Goal: Task Accomplishment & Management: Complete application form

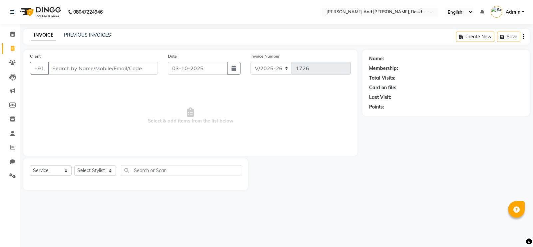
select select "4907"
select select "service"
click at [108, 169] on select "Select Stylist [PERSON_NAME] [PERSON_NAME] mngr [PERSON_NAME] Sanib [PERSON_NAM…" at bounding box center [95, 170] width 42 height 10
select select "86139"
click at [74, 166] on select "Select Stylist [PERSON_NAME] [PERSON_NAME] mngr [PERSON_NAME] Sanib [PERSON_NAM…" at bounding box center [95, 170] width 42 height 10
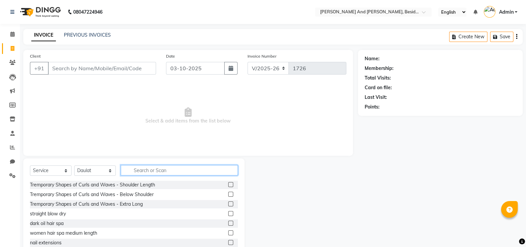
click at [143, 165] on input "text" at bounding box center [179, 170] width 117 height 10
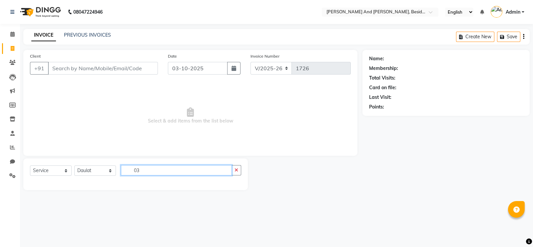
type input "0"
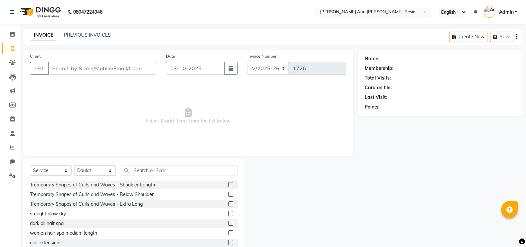
click at [149, 150] on div "Client +91 Date [DATE] Invoice Number V/2025 V/[PHONE_NUMBER] Select & add item…" at bounding box center [188, 103] width 330 height 106
click at [145, 171] on input "text" at bounding box center [179, 170] width 117 height 10
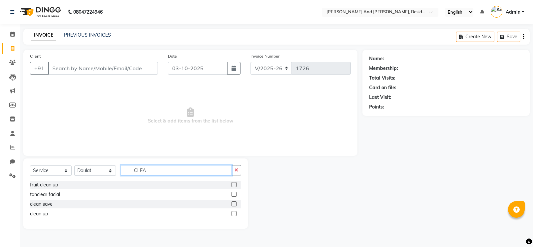
type input "CLEA"
click at [235, 215] on label at bounding box center [233, 213] width 5 height 5
click at [235, 215] on input "checkbox" at bounding box center [233, 214] width 4 height 4
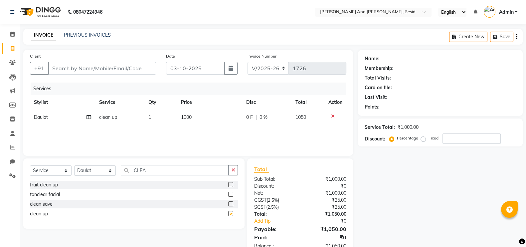
checkbox input "false"
click at [197, 118] on td "1000" at bounding box center [209, 117] width 65 height 15
select select "86139"
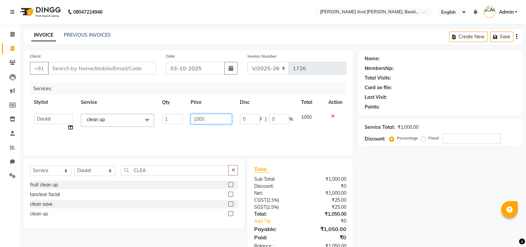
click at [208, 118] on input "1000" at bounding box center [212, 119] width 42 height 10
type input "1"
type input "2000"
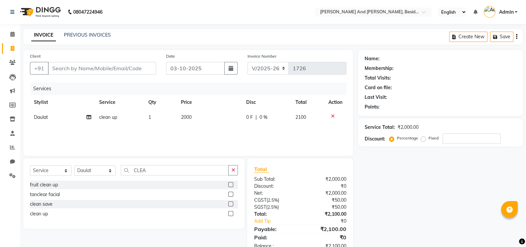
click at [205, 139] on div "Services Stylist Service Qty Price Disc Total Action Daulat clean up 1 2000 0 F…" at bounding box center [188, 116] width 317 height 67
click at [108, 172] on select "Select Stylist [PERSON_NAME] [PERSON_NAME] mngr [PERSON_NAME] Sanib [PERSON_NAM…" at bounding box center [95, 170] width 42 height 10
click at [74, 166] on select "Select Stylist [PERSON_NAME] [PERSON_NAME] mngr [PERSON_NAME] Sanib [PERSON_NAM…" at bounding box center [95, 170] width 42 height 10
click at [112, 170] on select "Select Stylist [PERSON_NAME] [PERSON_NAME] mngr [PERSON_NAME] Sanib [PERSON_NAM…" at bounding box center [95, 170] width 42 height 10
select select "69664"
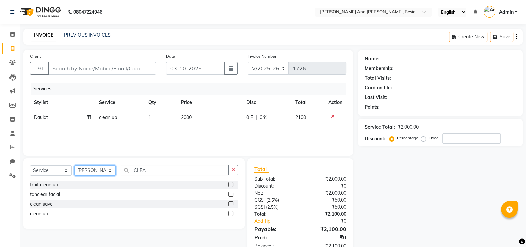
click at [74, 166] on select "Select Stylist [PERSON_NAME] [PERSON_NAME] mngr [PERSON_NAME] Sanib [PERSON_NAM…" at bounding box center [95, 170] width 42 height 10
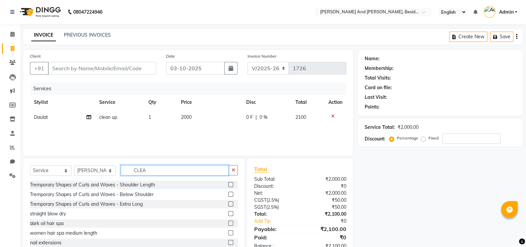
click at [158, 167] on input "CLEA" at bounding box center [175, 170] width 108 height 10
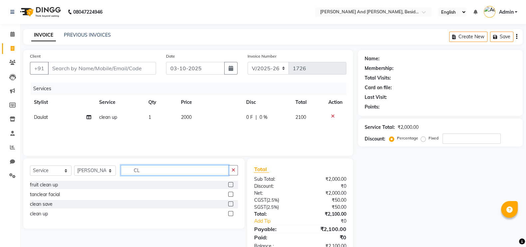
type input "C"
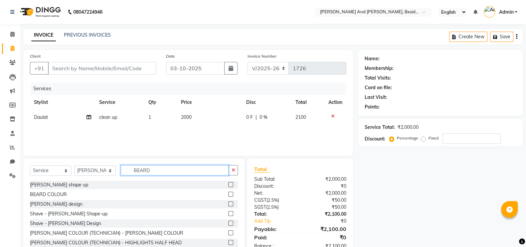
type input "BEARD"
click at [228, 183] on label at bounding box center [230, 184] width 5 height 5
click at [228, 183] on input "checkbox" at bounding box center [230, 185] width 4 height 4
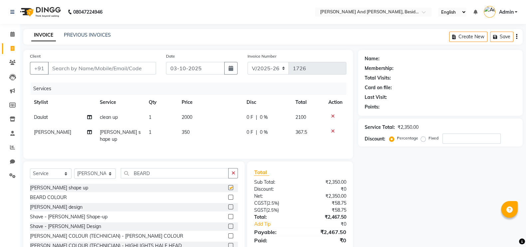
checkbox input "false"
click at [112, 173] on select "Select Stylist [PERSON_NAME] [PERSON_NAME] mngr [PERSON_NAME] Sanib [PERSON_NAM…" at bounding box center [95, 173] width 42 height 10
select select "40717"
click at [74, 168] on select "Select Stylist [PERSON_NAME] [PERSON_NAME] mngr [PERSON_NAME] Sanib [PERSON_NAM…" at bounding box center [95, 173] width 42 height 10
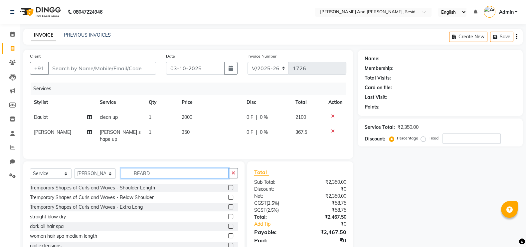
click at [156, 169] on input "BEARD" at bounding box center [175, 173] width 108 height 10
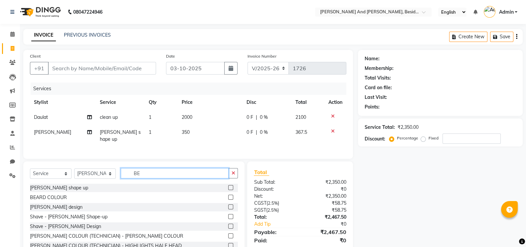
type input "B"
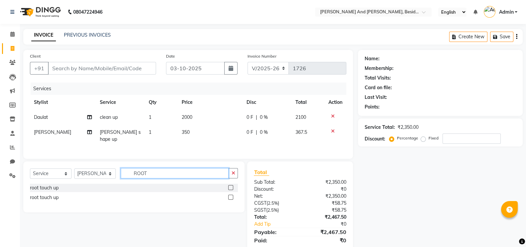
type input "ROOT"
click at [230, 185] on label at bounding box center [230, 187] width 5 height 5
click at [230, 186] on input "checkbox" at bounding box center [230, 188] width 4 height 4
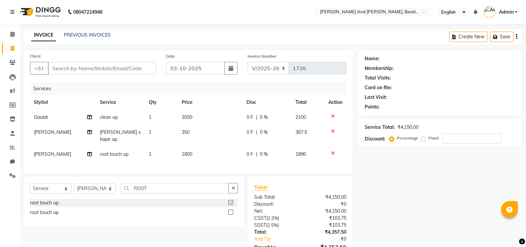
checkbox input "false"
click at [159, 187] on input "ROOT" at bounding box center [175, 188] width 108 height 10
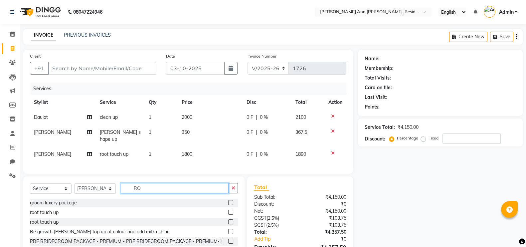
type input "R"
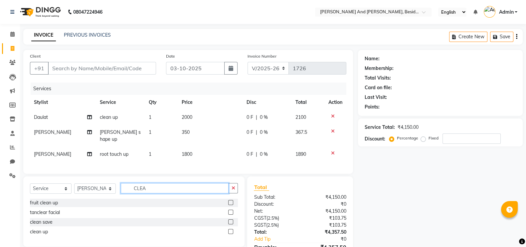
type input "CLEA"
click at [231, 219] on label at bounding box center [230, 221] width 5 height 5
click at [231, 220] on input "checkbox" at bounding box center [230, 222] width 4 height 4
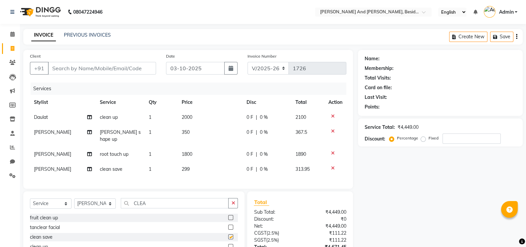
checkbox input "false"
click at [95, 73] on input "Client" at bounding box center [102, 68] width 108 height 13
click at [206, 147] on td "1800" at bounding box center [209, 154] width 65 height 15
select select "40717"
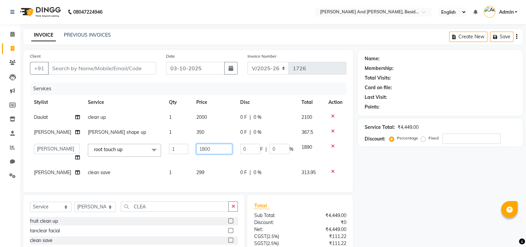
click at [209, 150] on input "1800" at bounding box center [214, 149] width 36 height 10
type input "1"
type input "2000"
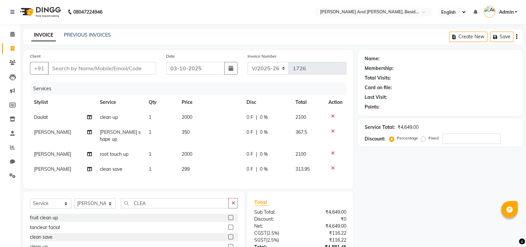
click at [206, 173] on div "Services Stylist Service Qty Price Disc Total Action Daulat clean up 1 2000 0 F…" at bounding box center [188, 133] width 317 height 100
click at [90, 64] on input "Client" at bounding box center [102, 68] width 108 height 13
click at [71, 67] on input "Client" at bounding box center [102, 68] width 108 height 13
type input "9"
type input "0"
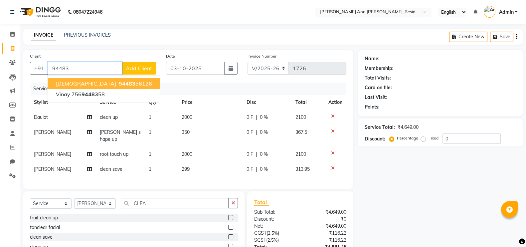
click at [117, 82] on ngb-highlight "94483 56126" at bounding box center [134, 83] width 35 height 7
type input "9448356126"
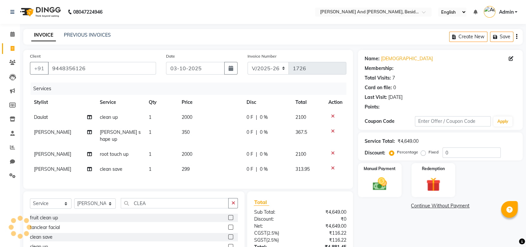
select select "1: Object"
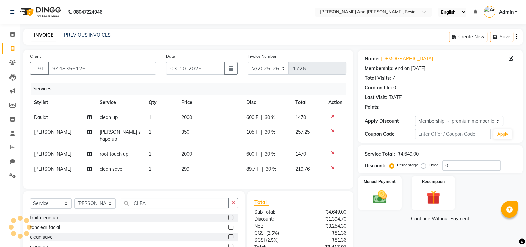
type input "30"
click at [269, 120] on span "30 %" at bounding box center [270, 117] width 11 height 7
select select "86139"
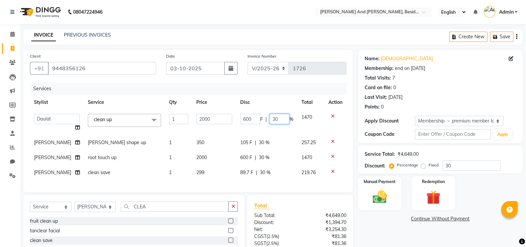
click at [278, 119] on input "30" at bounding box center [280, 119] width 20 height 10
type input "3"
type input "10"
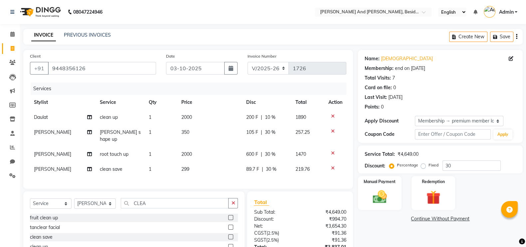
click at [261, 145] on tbody "Daulat clean up 1 2000 200 F | 10 % 1890 [PERSON_NAME] shape up 1 350 105 F | 3…" at bounding box center [188, 143] width 317 height 67
click at [273, 135] on span "30 %" at bounding box center [270, 132] width 11 height 7
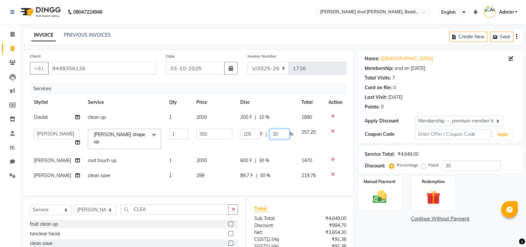
click at [275, 133] on input "30" at bounding box center [280, 134] width 20 height 10
type input "3"
type input "15"
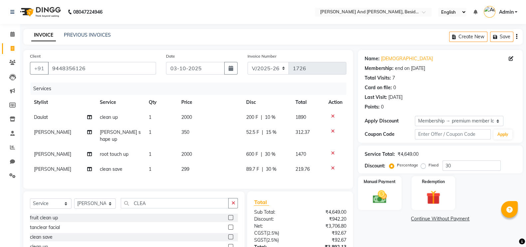
click at [262, 163] on tbody "Daulat clean up 1 2000 200 F | 10 % 1890 [PERSON_NAME] shape up 1 350 52.5 F | …" at bounding box center [188, 143] width 317 height 67
click at [263, 119] on div "200 F | 10 %" at bounding box center [266, 117] width 41 height 7
select select "86139"
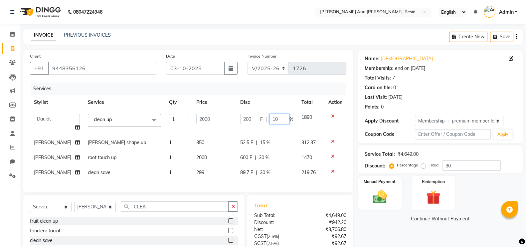
click at [277, 115] on input "10" at bounding box center [280, 119] width 20 height 10
type input "1"
type input "30"
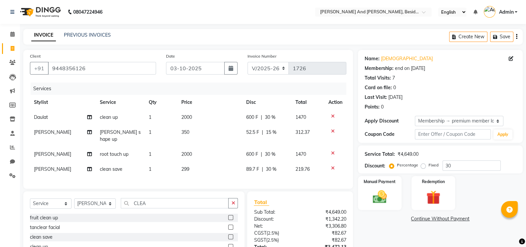
click at [266, 158] on tbody "Daulat clean up 1 2000 600 F | 30 % 1470 [PERSON_NAME] shape up 1 350 52.5 F | …" at bounding box center [188, 143] width 317 height 67
click at [269, 151] on span "30 %" at bounding box center [270, 154] width 11 height 7
select select "40717"
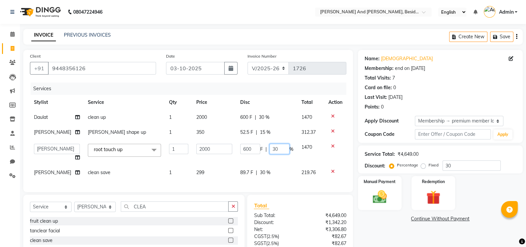
click at [280, 147] on input "30" at bounding box center [280, 149] width 20 height 10
type input "3"
type input "10"
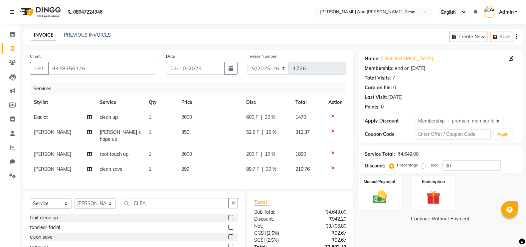
click at [255, 177] on div "Services Stylist Service Qty Price Disc Total Action Daulat clean up 1 2000 600…" at bounding box center [188, 133] width 317 height 100
click at [266, 167] on td "89.7 F | 30 %" at bounding box center [266, 169] width 49 height 15
select select "40717"
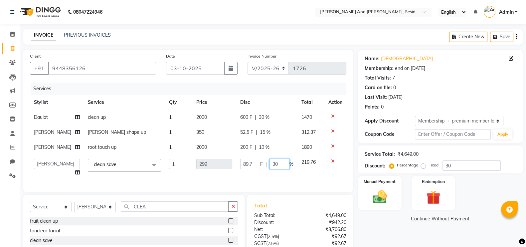
click at [276, 160] on input "30" at bounding box center [280, 164] width 20 height 10
type input "3"
type input "15"
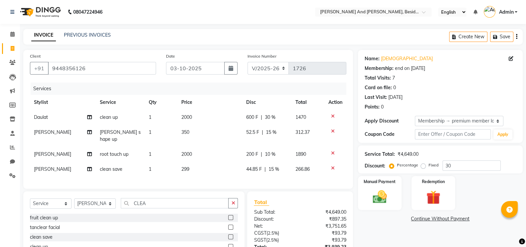
click at [283, 172] on div "Services Stylist Service Qty Price Disc Total Action Daulat clean up 1 2000 600…" at bounding box center [188, 133] width 317 height 100
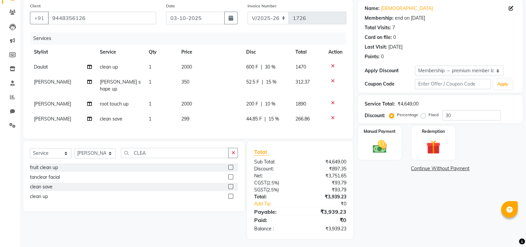
scroll to position [52, 0]
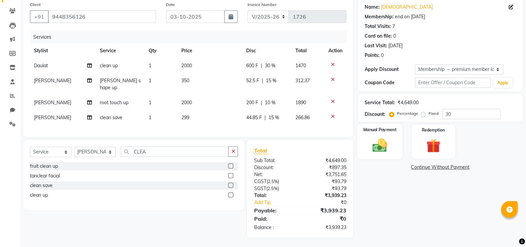
click at [384, 139] on img at bounding box center [380, 145] width 24 height 17
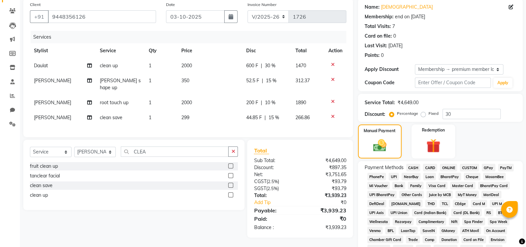
click at [431, 164] on span "CARD" at bounding box center [430, 168] width 14 height 8
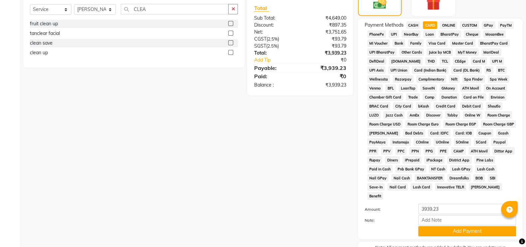
scroll to position [208, 0]
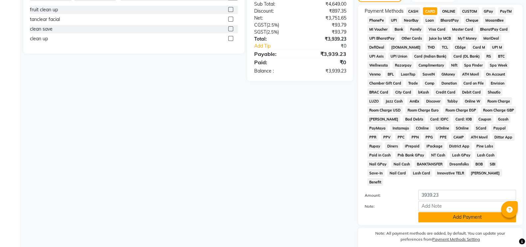
click at [441, 212] on button "Add Payment" at bounding box center [467, 217] width 98 height 10
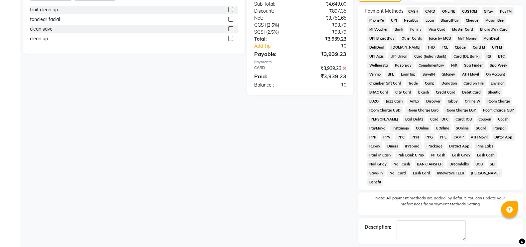
scroll to position [230, 0]
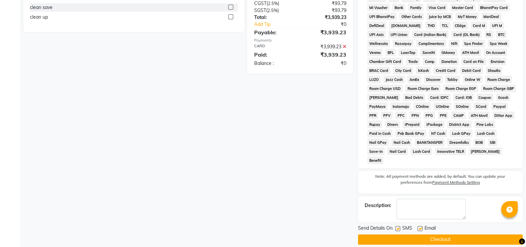
click at [439, 234] on button "Checkout" at bounding box center [440, 239] width 165 height 10
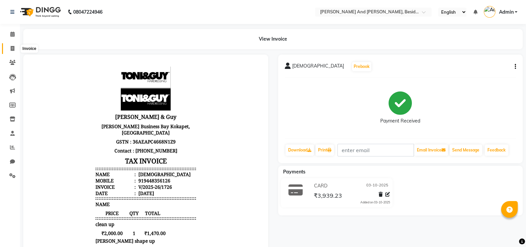
click at [8, 46] on span at bounding box center [13, 49] width 12 height 8
select select "service"
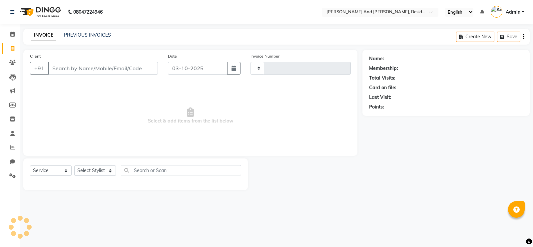
type input "1727"
select select "4907"
click at [72, 36] on link "PREVIOUS INVOICES" at bounding box center [87, 35] width 47 height 6
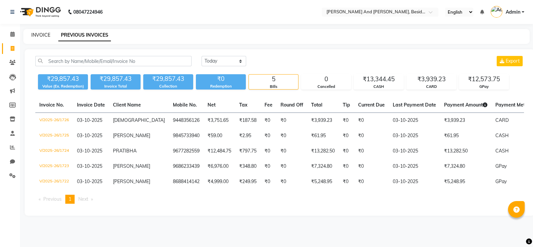
click at [46, 35] on link "INVOICE" at bounding box center [40, 35] width 19 height 6
select select "service"
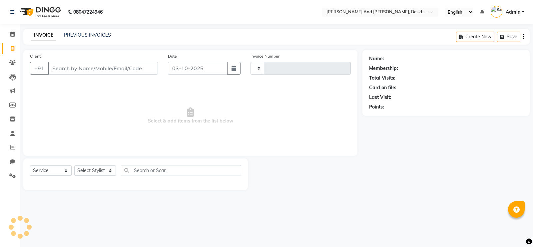
type input "1727"
select select "4907"
click at [101, 37] on link "PREVIOUS INVOICES" at bounding box center [87, 35] width 47 height 6
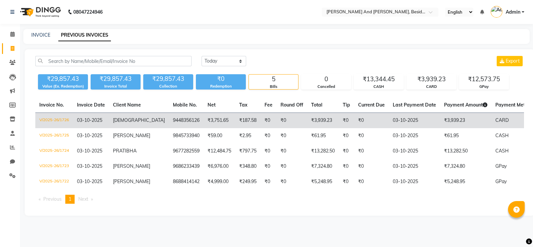
click at [212, 120] on td "₹3,751.65" at bounding box center [219, 121] width 32 height 16
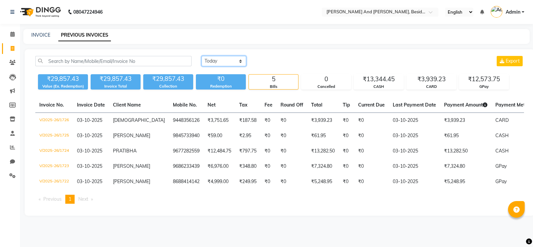
drag, startPoint x: 240, startPoint y: 59, endPoint x: 225, endPoint y: 91, distance: 35.9
click at [225, 91] on div "[DATE] [DATE] Custom Range Export ₹29,857.43 Value (Ex. Redemption) ₹29,857.43 …" at bounding box center [280, 132] width 510 height 166
select select "range"
click at [201, 56] on select "[DATE] [DATE] Custom Range" at bounding box center [223, 61] width 45 height 10
click at [271, 60] on input "03-10-2025" at bounding box center [278, 61] width 47 height 9
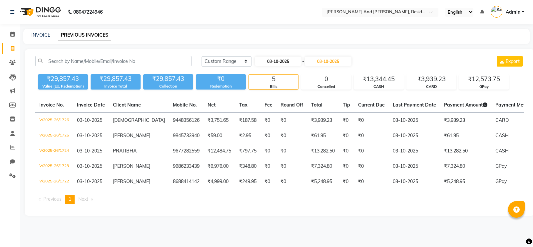
select select "10"
select select "2025"
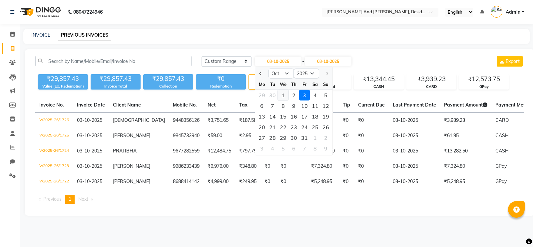
click at [283, 96] on div "1" at bounding box center [283, 95] width 11 height 11
type input "01-10-2025"
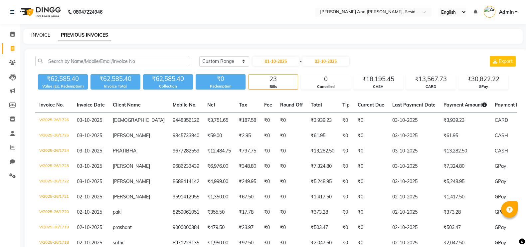
click at [40, 35] on link "INVOICE" at bounding box center [40, 35] width 19 height 6
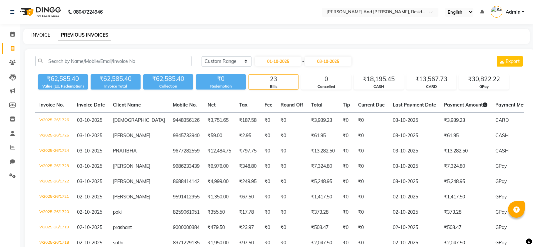
select select "4907"
select select "service"
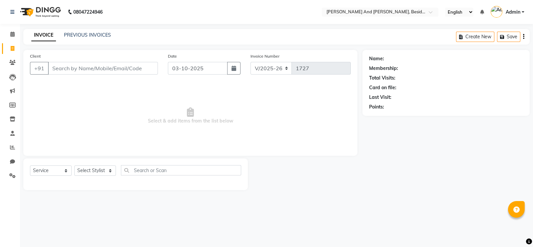
click at [111, 66] on input "Client" at bounding box center [103, 68] width 110 height 13
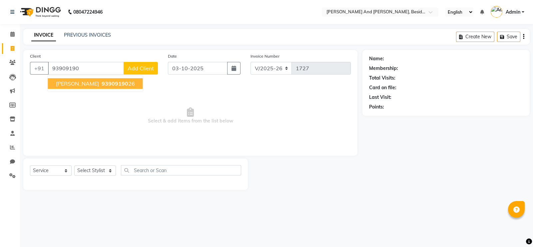
click at [102, 86] on span "93909190" at bounding box center [115, 83] width 27 height 7
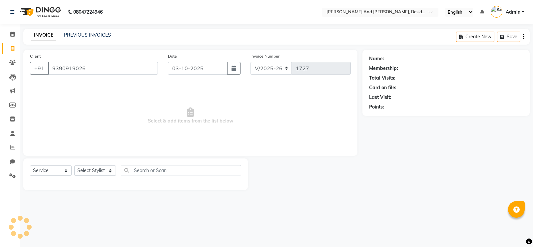
type input "9390919026"
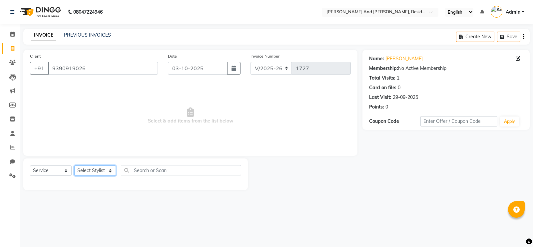
click at [108, 171] on select "Select Stylist [PERSON_NAME] [PERSON_NAME] mngr [PERSON_NAME] Sanib [PERSON_NAM…" at bounding box center [95, 170] width 42 height 10
select select "39397"
click at [74, 166] on select "Select Stylist [PERSON_NAME] [PERSON_NAME] mngr [PERSON_NAME] Sanib [PERSON_NAM…" at bounding box center [95, 170] width 42 height 10
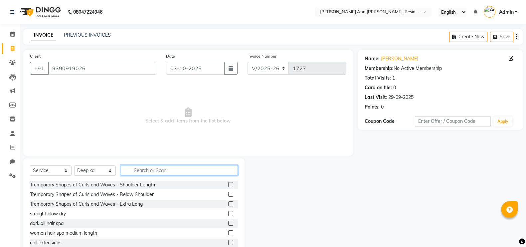
click at [144, 172] on input "text" at bounding box center [179, 170] width 117 height 10
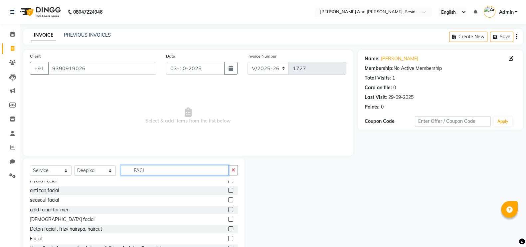
scroll to position [33, 0]
type input "FACI"
click at [228, 239] on label at bounding box center [230, 238] width 5 height 5
click at [228, 239] on input "checkbox" at bounding box center [230, 239] width 4 height 4
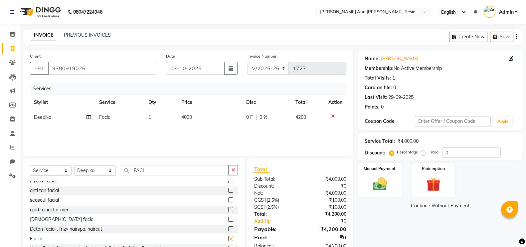
checkbox input "false"
click at [196, 121] on td "4000" at bounding box center [209, 117] width 65 height 15
select select "39397"
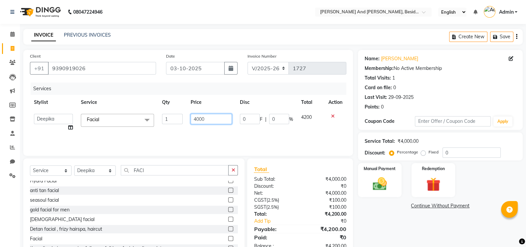
click at [207, 117] on input "4000" at bounding box center [212, 119] width 42 height 10
type input "4500"
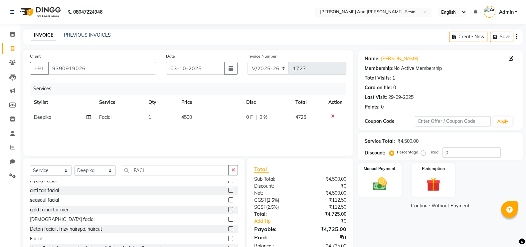
click at [207, 137] on div "Services Stylist Service Qty Price Disc Total Action Deepika Facial 1 4500 0 F …" at bounding box center [188, 116] width 317 height 67
click at [156, 167] on input "FACI" at bounding box center [175, 170] width 108 height 10
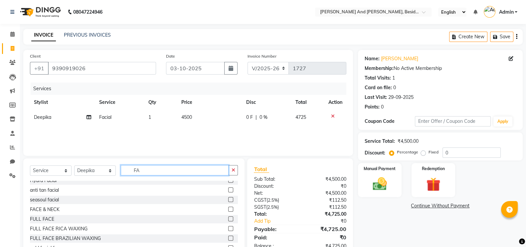
type input "F"
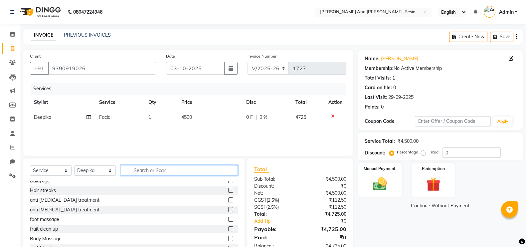
click at [138, 171] on input "text" at bounding box center [179, 170] width 117 height 10
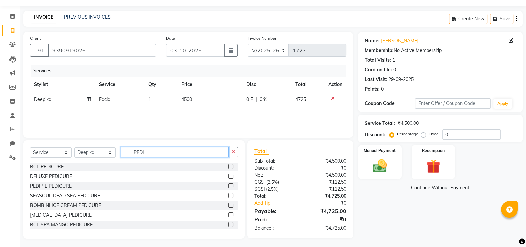
scroll to position [18, 0]
click at [149, 153] on input "PEDI" at bounding box center [175, 152] width 108 height 10
type input "Pedicure"
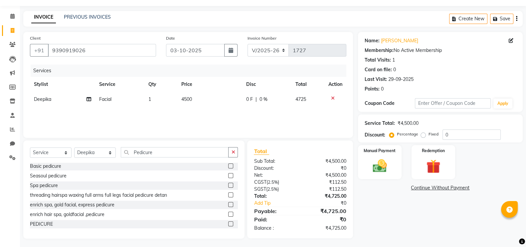
click at [228, 224] on label at bounding box center [230, 223] width 5 height 5
click at [228, 224] on input "checkbox" at bounding box center [230, 224] width 4 height 4
checkbox input "false"
click at [195, 116] on td "500" at bounding box center [209, 114] width 65 height 15
select select "39397"
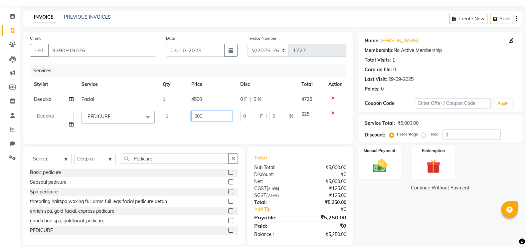
click at [204, 114] on input "500" at bounding box center [211, 116] width 41 height 10
type input "5"
click at [205, 117] on input "number" at bounding box center [211, 116] width 41 height 10
type input "7000"
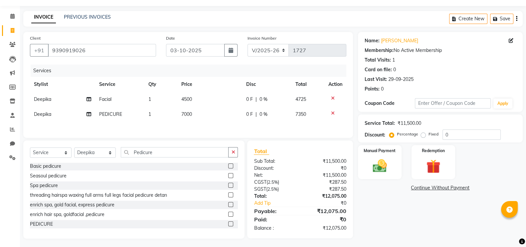
click at [205, 128] on div "Services Stylist Service Qty Price Disc Total Action Deepika Facial 1 4500 0 F …" at bounding box center [188, 98] width 317 height 67
click at [155, 154] on input "Pedicure" at bounding box center [175, 152] width 108 height 10
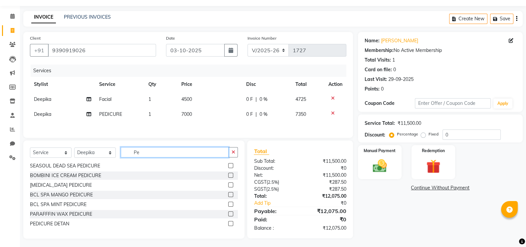
type input "P"
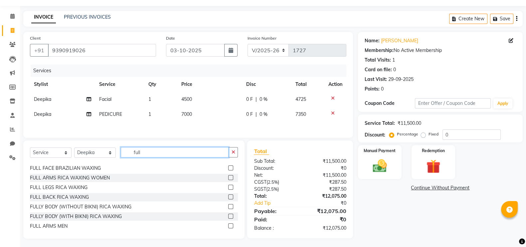
type input "full"
click at [228, 178] on label at bounding box center [230, 177] width 5 height 5
click at [228, 178] on input "checkbox" at bounding box center [230, 178] width 4 height 4
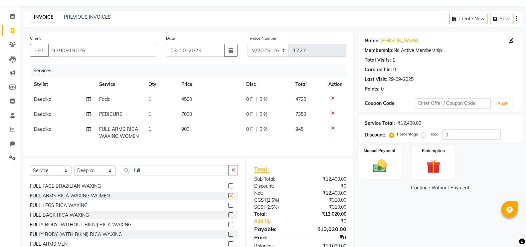
checkbox input "false"
click at [224, 175] on input "full" at bounding box center [175, 170] width 108 height 10
click at [65, 176] on select "Select Service Product Membership Package Voucher Prepaid Gift Card" at bounding box center [51, 170] width 42 height 10
click at [30, 172] on select "Select Service Product Membership Package Voucher Prepaid Gift Card" at bounding box center [51, 170] width 42 height 10
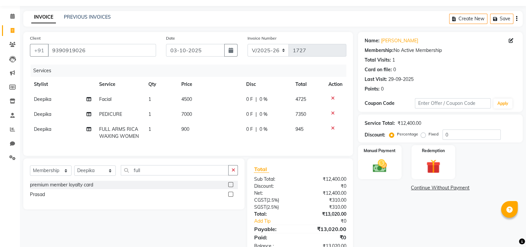
click at [231, 187] on label at bounding box center [230, 184] width 5 height 5
click at [231, 187] on input "checkbox" at bounding box center [230, 185] width 4 height 4
select select "select"
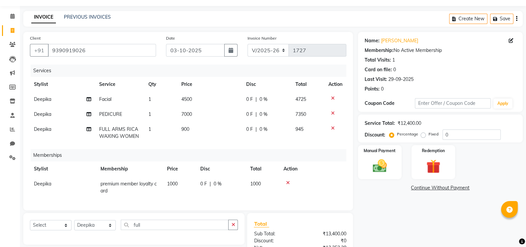
click at [263, 106] on td "0 F | 0 %" at bounding box center [266, 99] width 49 height 15
select select "39397"
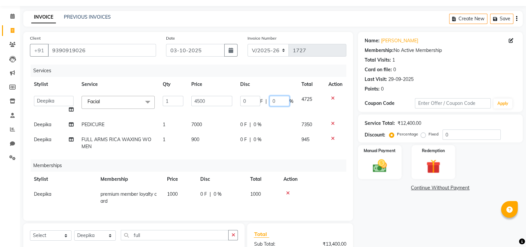
click at [270, 99] on input "0" at bounding box center [280, 101] width 20 height 10
type input "30"
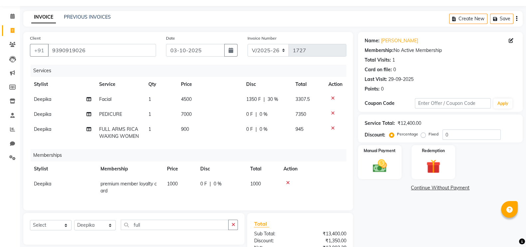
click at [258, 121] on tbody "Deepika Facial 1 4500 1350 F | 30 % 3307.5 Deepika PEDICURE 1 7000 0 F | 0 % 73…" at bounding box center [188, 118] width 317 height 52
click at [261, 112] on span "0 %" at bounding box center [263, 114] width 8 height 7
select select "39397"
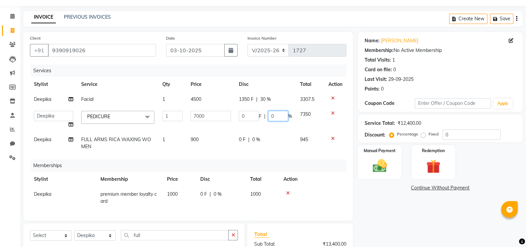
click at [269, 115] on input "0" at bounding box center [278, 116] width 20 height 10
type input "30"
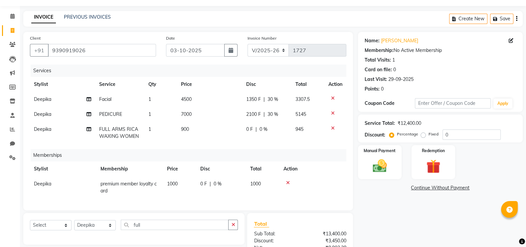
click at [260, 140] on td "0 F | 0 %" at bounding box center [266, 133] width 49 height 22
select select "39397"
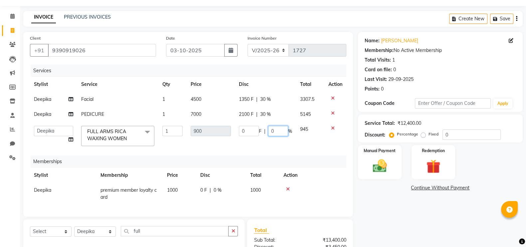
click at [269, 130] on input "0" at bounding box center [278, 131] width 20 height 10
type input "30"
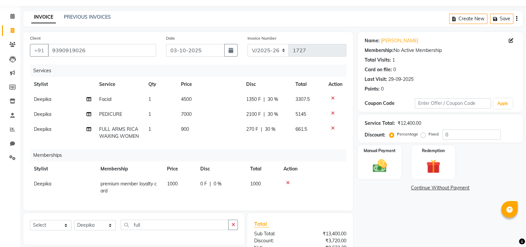
click at [378, 207] on div "Name: [PERSON_NAME] Membership: No Active Membership Total Visits: 1 Card on fi…" at bounding box center [443, 171] width 170 height 279
click at [271, 127] on span "30 %" at bounding box center [270, 129] width 11 height 7
select select "39397"
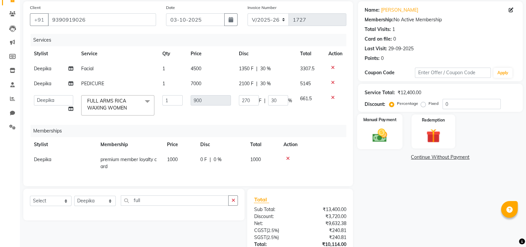
scroll to position [105, 0]
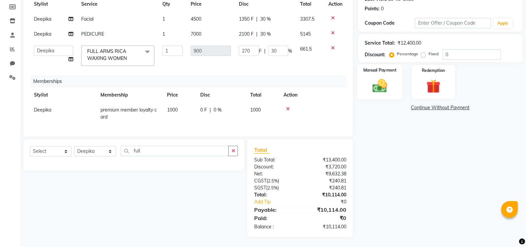
click at [376, 77] on img at bounding box center [380, 85] width 24 height 17
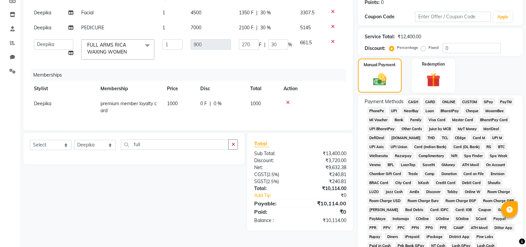
click at [490, 102] on span "GPay" at bounding box center [489, 102] width 14 height 8
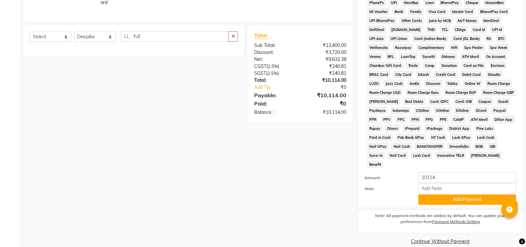
scroll to position [215, 0]
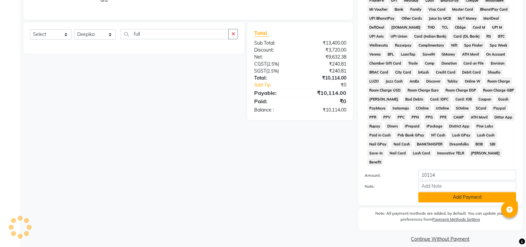
click at [456, 192] on button "Add Payment" at bounding box center [467, 197] width 98 height 10
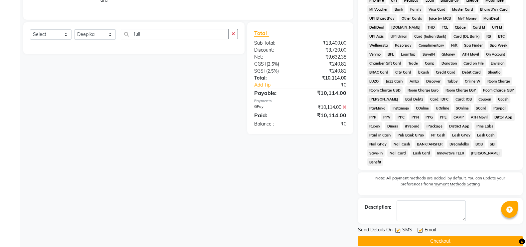
scroll to position [217, 0]
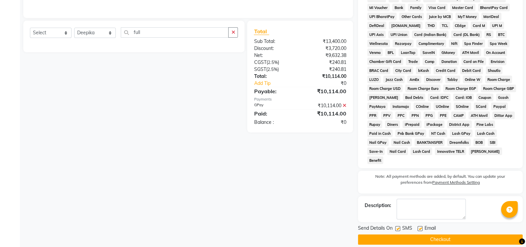
click at [436, 234] on button "Checkout" at bounding box center [440, 239] width 165 height 10
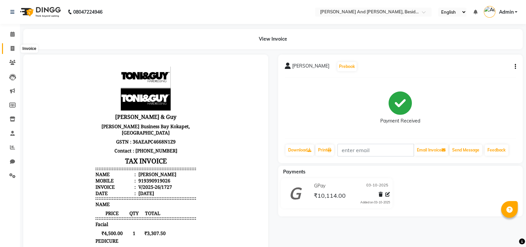
click at [11, 46] on icon at bounding box center [13, 48] width 4 height 5
select select "service"
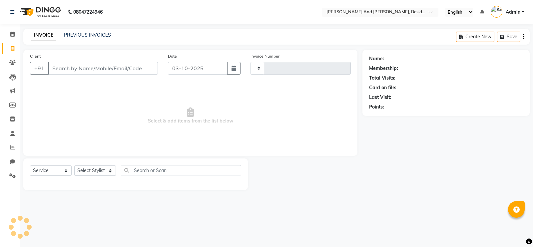
type input "1728"
select select "4907"
click at [100, 38] on div "PREVIOUS INVOICES" at bounding box center [87, 35] width 47 height 7
click at [99, 35] on link "PREVIOUS INVOICES" at bounding box center [87, 35] width 47 height 6
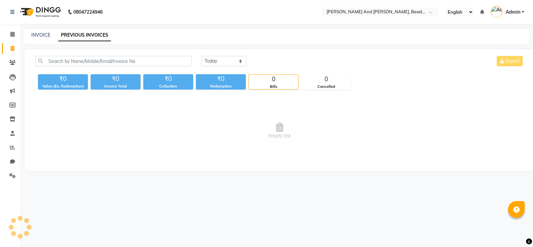
click at [99, 35] on link "PREVIOUS INVOICES" at bounding box center [84, 35] width 53 height 12
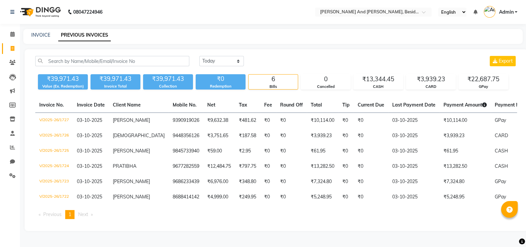
click at [165, 32] on div "INVOICE PREVIOUS INVOICES" at bounding box center [269, 35] width 492 height 7
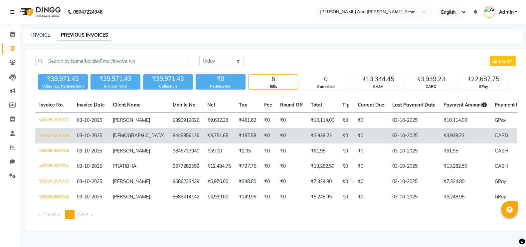
scroll to position [8, 0]
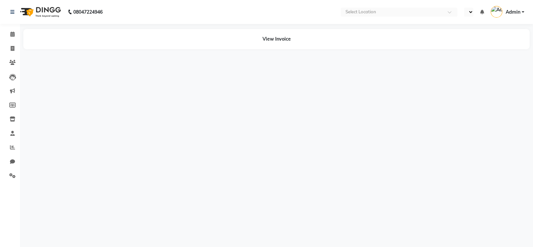
select select "en"
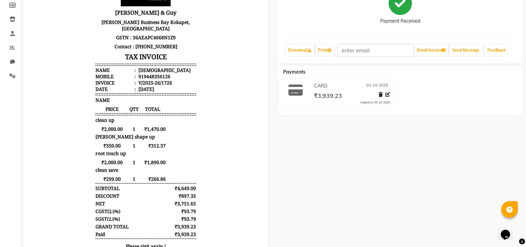
scroll to position [101, 0]
